Goal: Task Accomplishment & Management: Complete application form

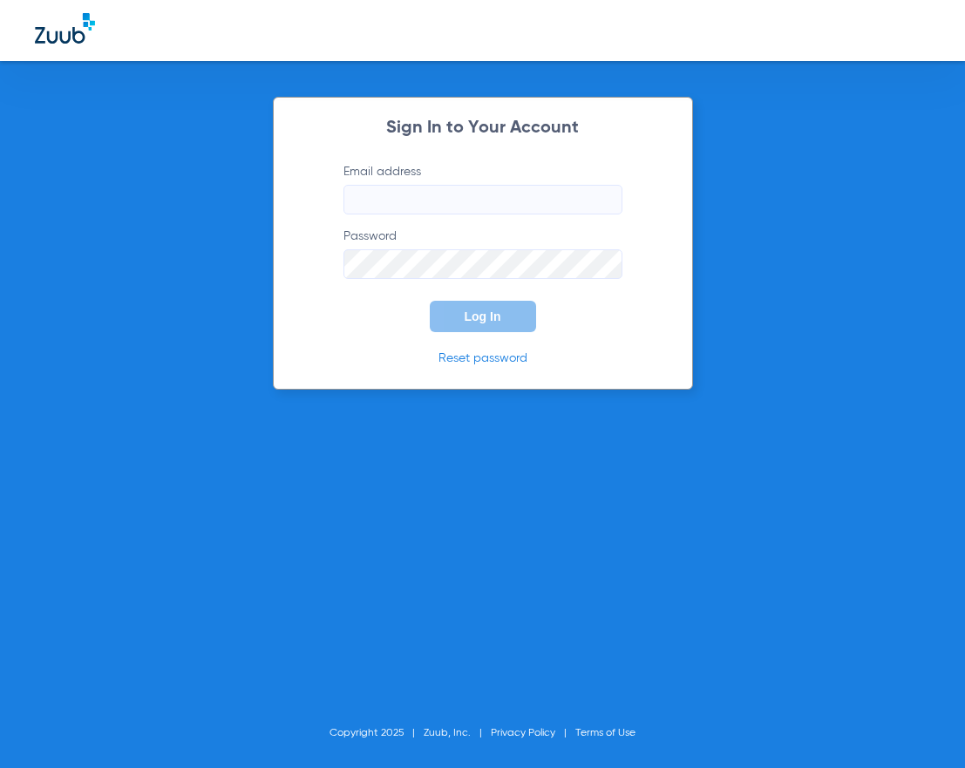
click at [430, 201] on input "Email address" at bounding box center [483, 200] width 279 height 30
type input "[EMAIL_ADDRESS][DOMAIN_NAME]"
click at [430, 301] on button "Log In" at bounding box center [483, 316] width 106 height 31
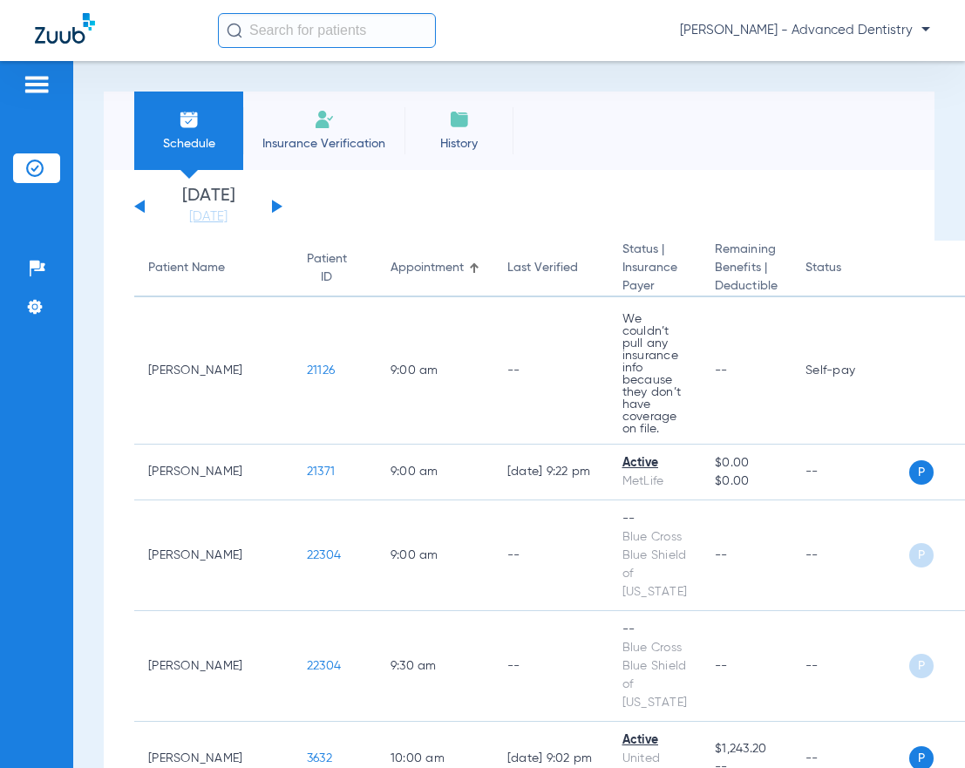
click at [357, 126] on li "Insurance Verification" at bounding box center [323, 131] width 161 height 78
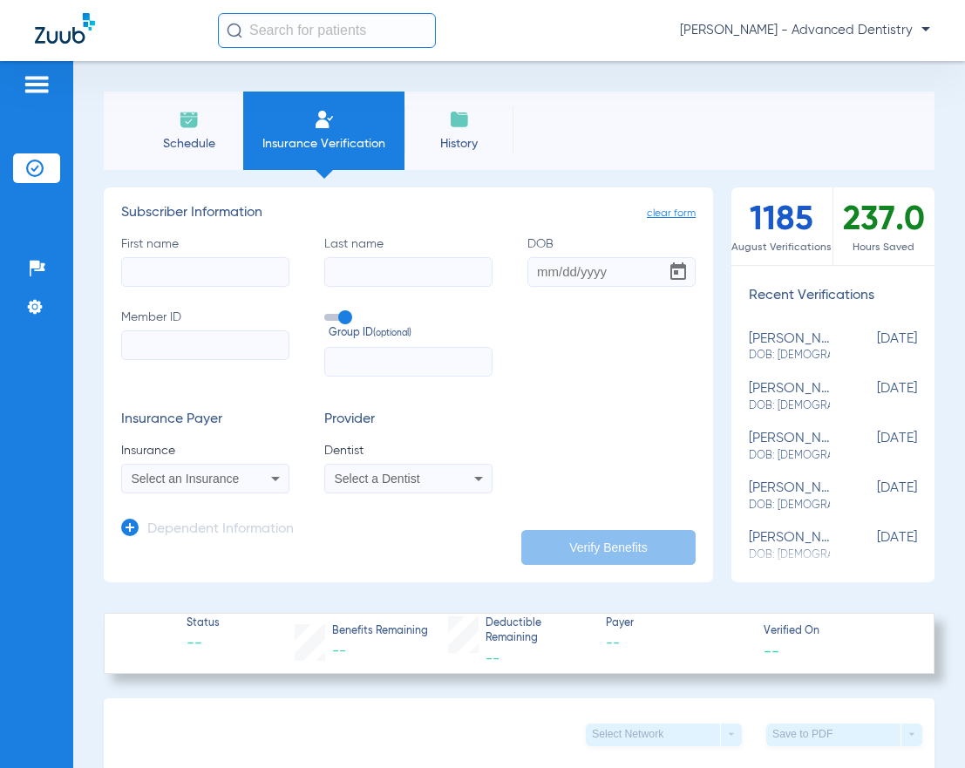
click at [227, 268] on input "First name" at bounding box center [205, 272] width 168 height 30
type input "[PERSON_NAME]"
type input "Ruehrdanz"
click at [508, 256] on div "First name [PERSON_NAME] Last name [PERSON_NAME] DOB Member ID Group ID (option…" at bounding box center [408, 305] width 575 height 141
click at [528, 280] on input "DOB" at bounding box center [612, 272] width 168 height 30
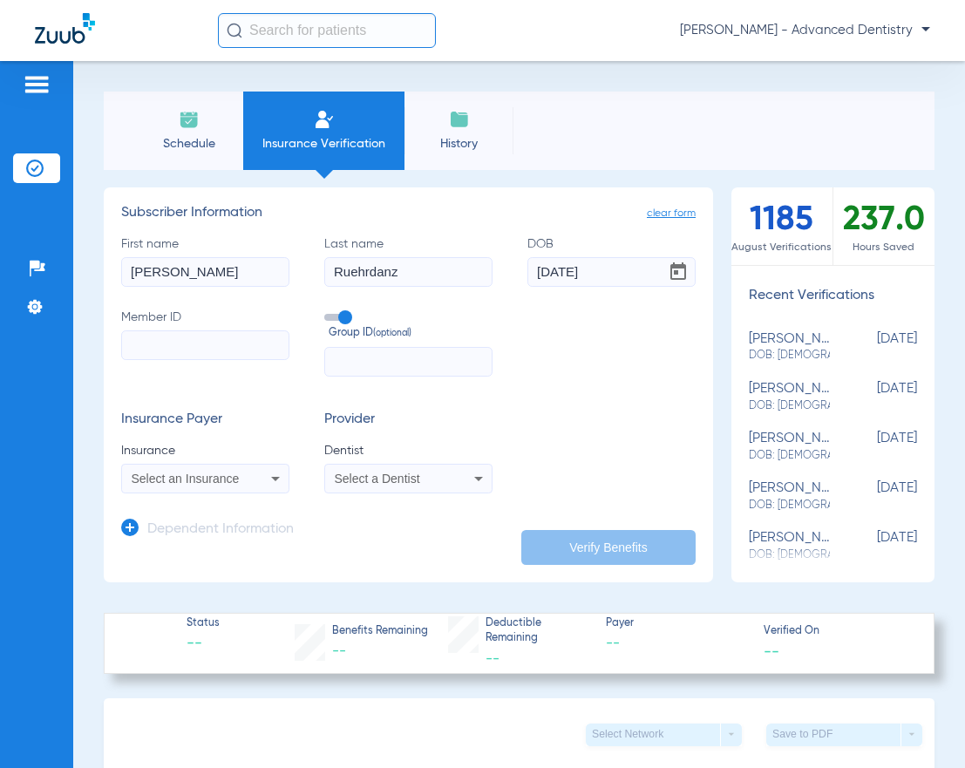
type input "[DATE]"
click at [155, 340] on input "Member ID" at bounding box center [205, 345] width 168 height 30
type input "990387875"
click at [375, 365] on input "text" at bounding box center [408, 362] width 168 height 30
type input "61271"
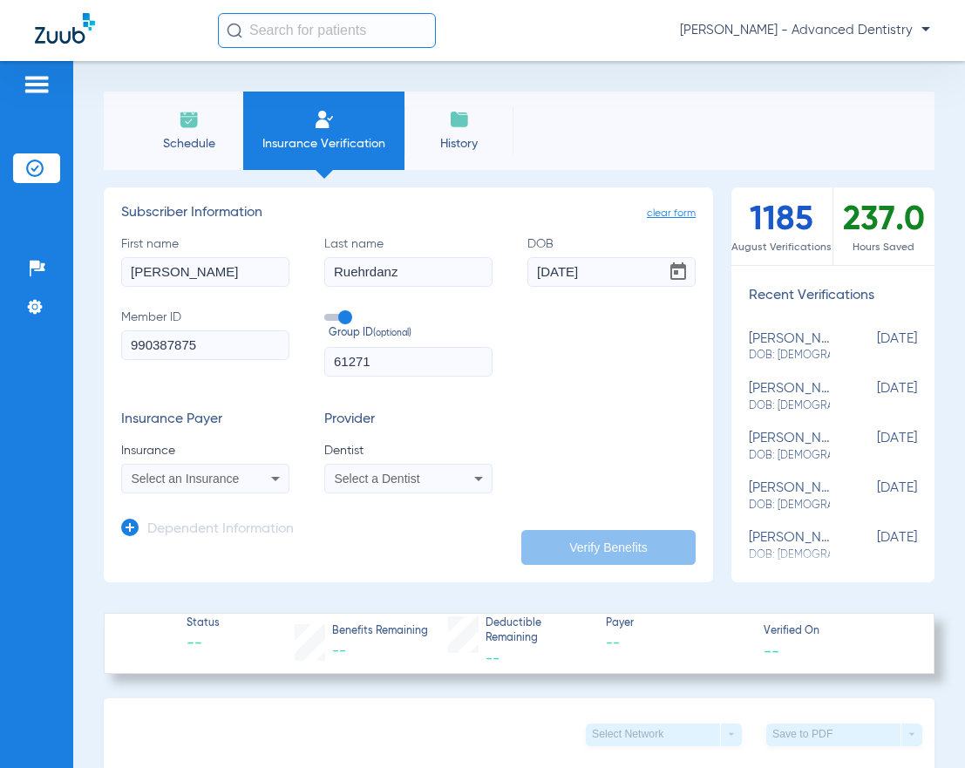
click at [257, 468] on div "Select an Insurance" at bounding box center [205, 478] width 167 height 21
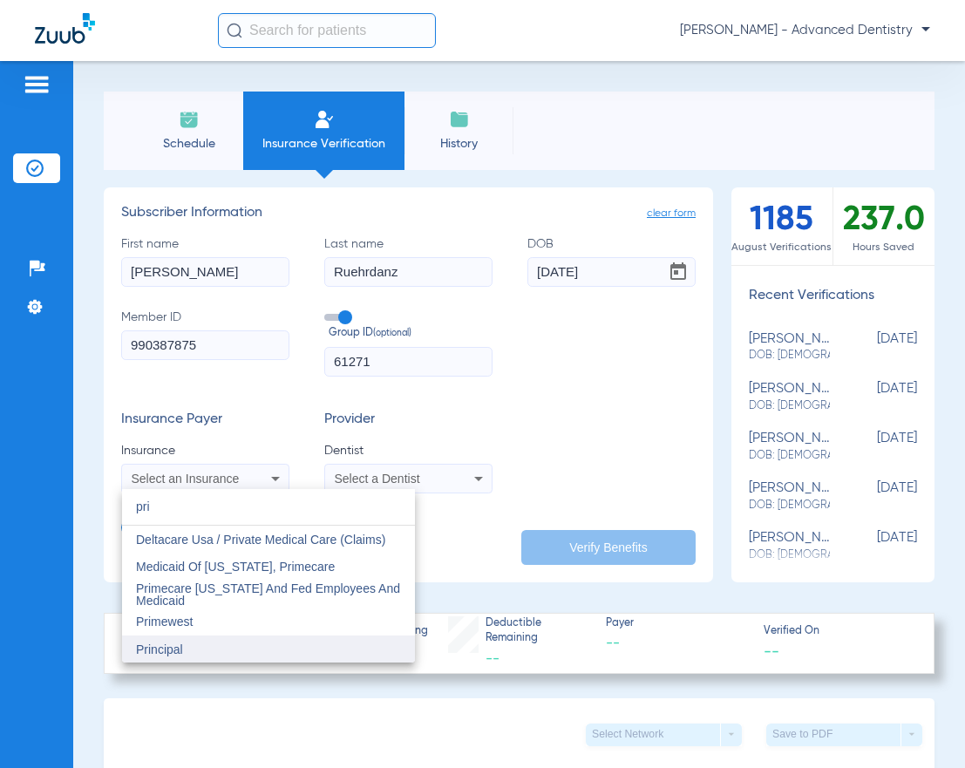
type input "pri"
click at [208, 656] on mat-option "Principal" at bounding box center [268, 650] width 293 height 28
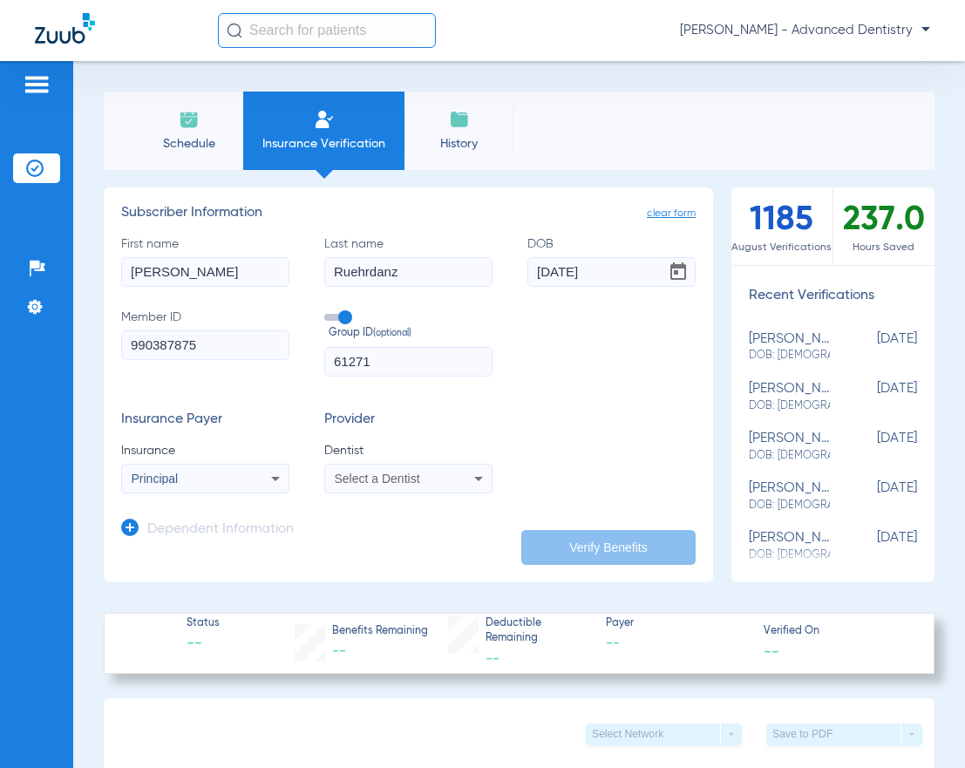
click at [405, 480] on span "Select a Dentist" at bounding box center [377, 479] width 85 height 14
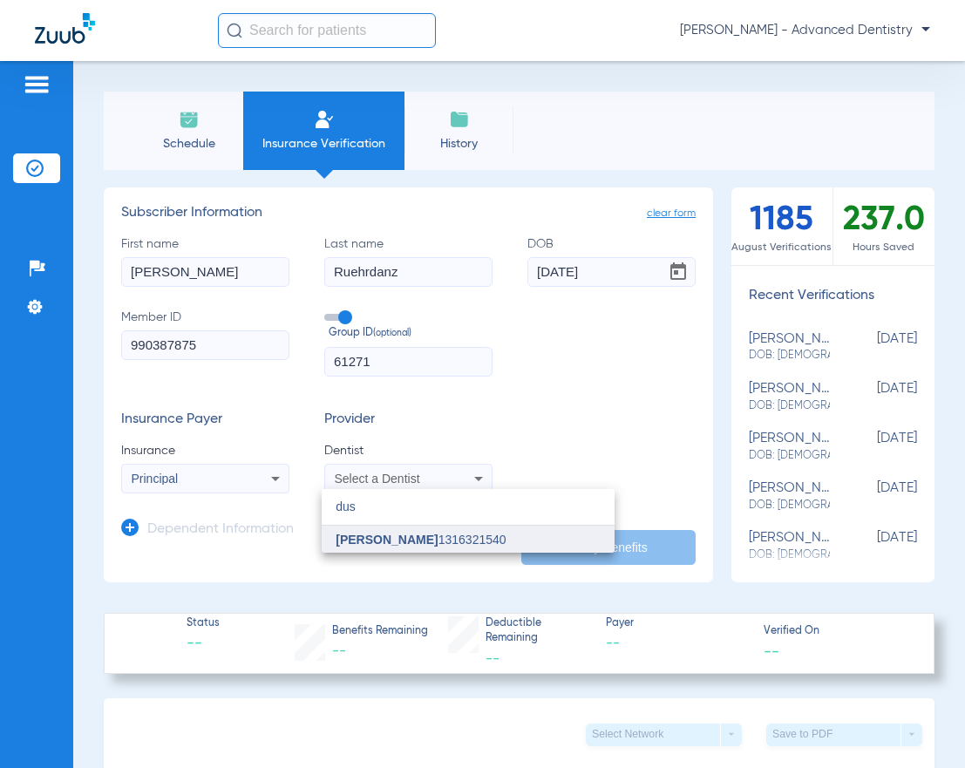
type input "dus"
click at [415, 540] on span "[PERSON_NAME]" at bounding box center [387, 540] width 102 height 14
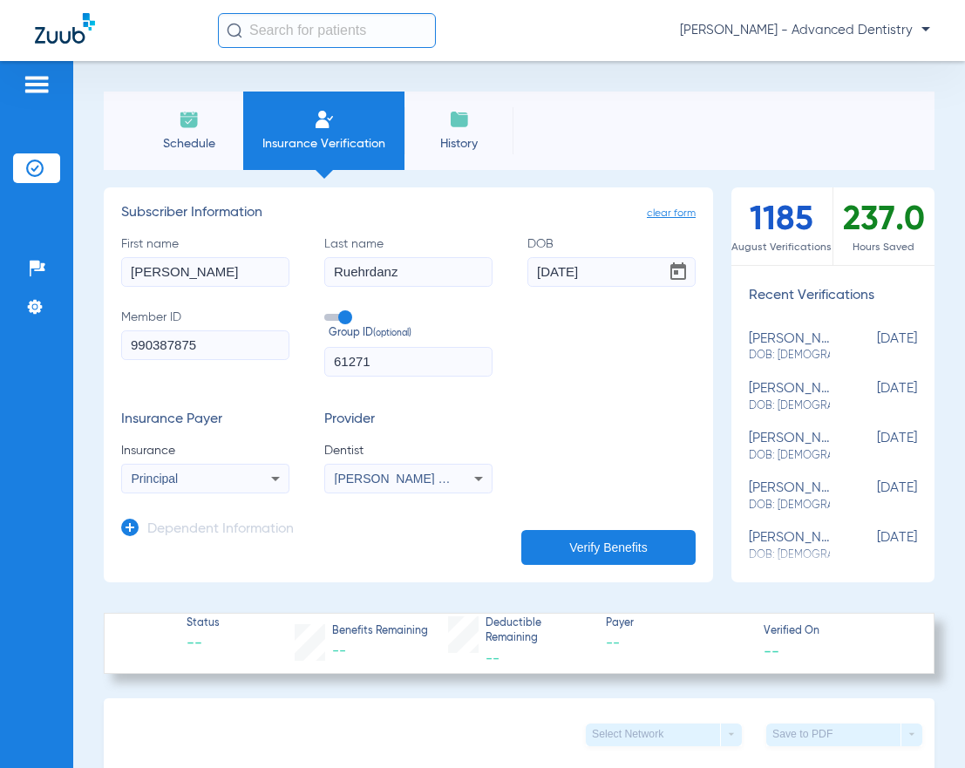
click at [607, 557] on button "Verify Benefits" at bounding box center [608, 547] width 174 height 35
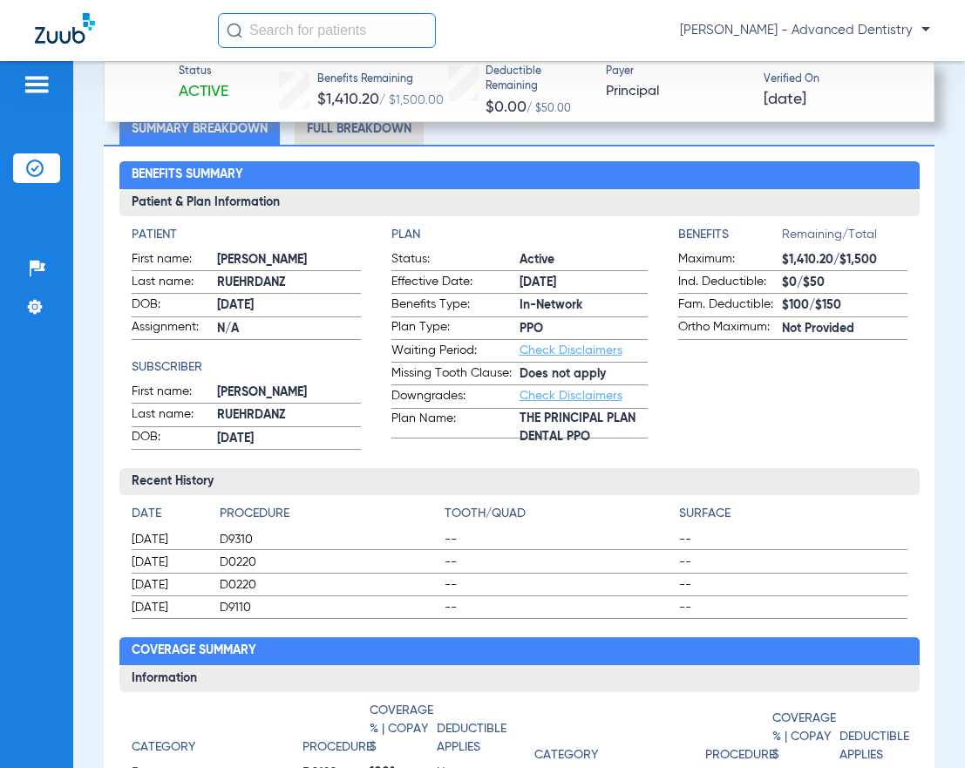
scroll to position [426, 0]
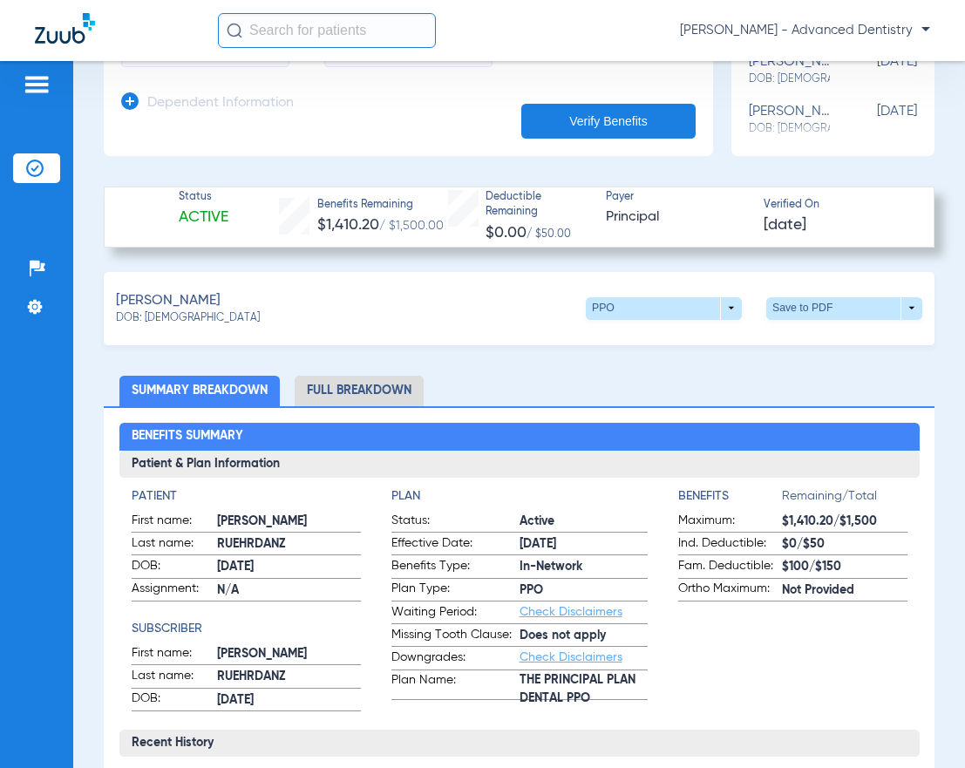
click at [310, 381] on li "Full Breakdown" at bounding box center [359, 391] width 129 height 31
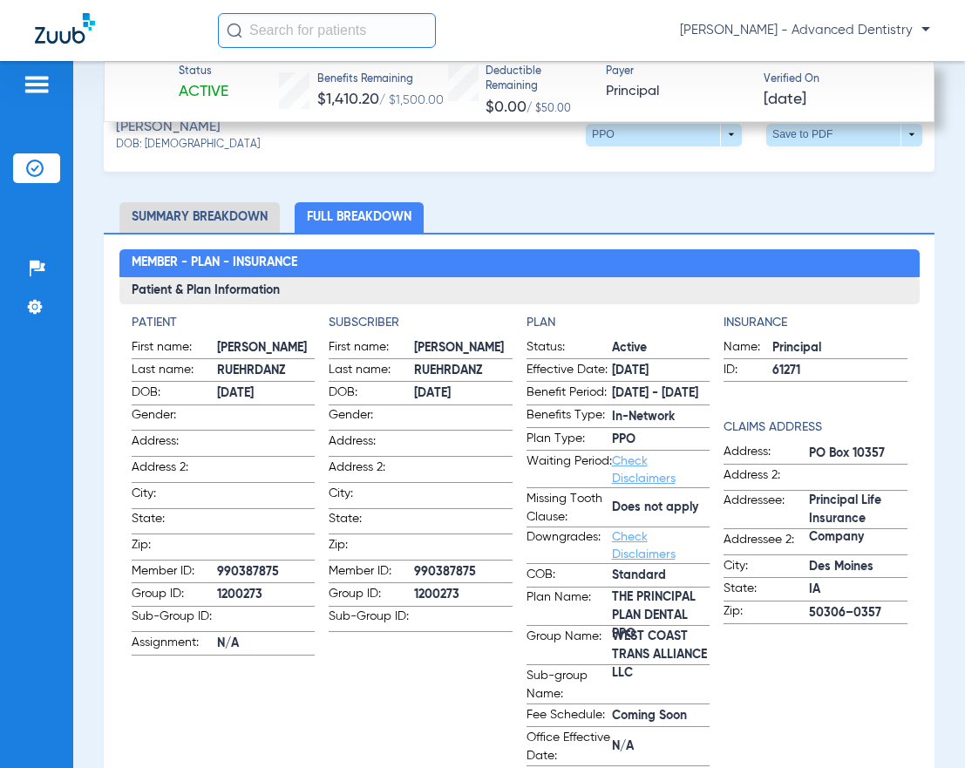
scroll to position [601, 0]
